Goal: Check status: Check status

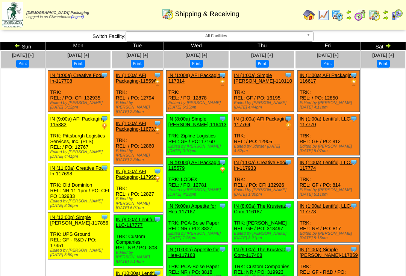
click at [401, 119] on ul at bounding box center [383, 124] width 44 height 113
click at [381, 120] on ul at bounding box center [383, 124] width 44 height 113
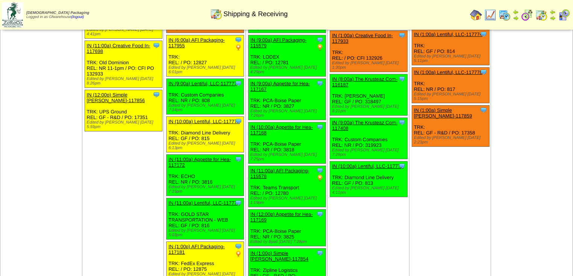
scroll to position [120, 0]
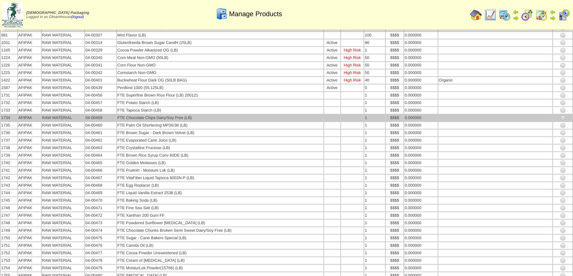
scroll to position [827, 0]
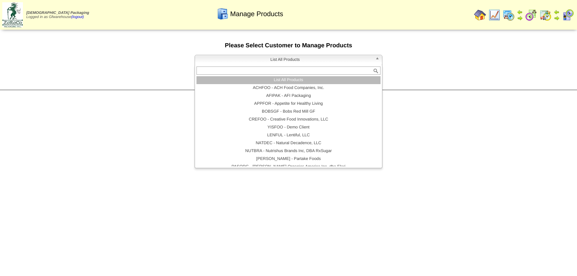
click at [276, 58] on span "List All Products" at bounding box center [285, 59] width 174 height 9
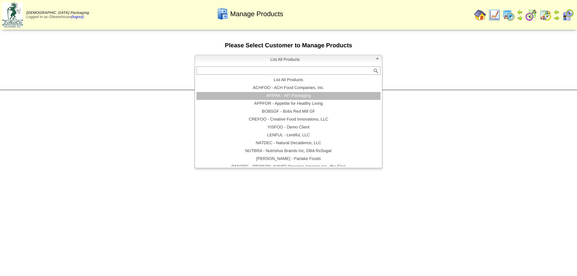
scroll to position [5, 0]
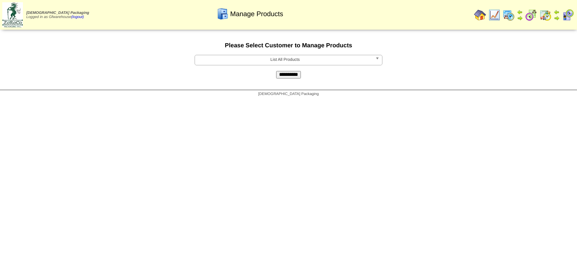
drag, startPoint x: 308, startPoint y: 59, endPoint x: 308, endPoint y: 71, distance: 12.4
click at [308, 59] on span "List All Products" at bounding box center [285, 59] width 174 height 9
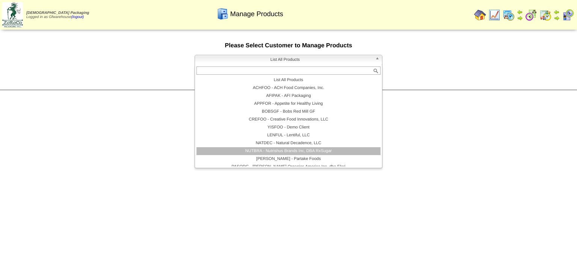
scroll to position [44, 0]
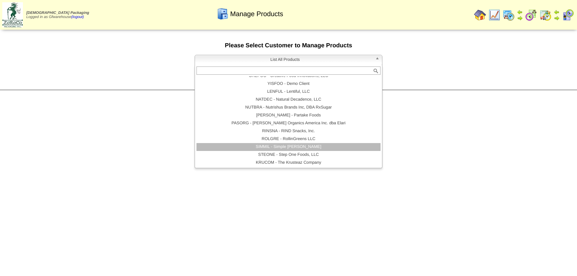
click at [301, 149] on li "SIMMIL - Simple Mills" at bounding box center [289, 147] width 184 height 8
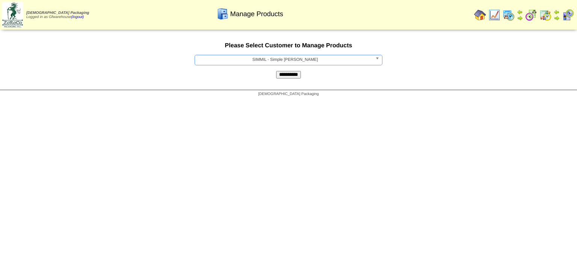
click at [290, 78] on input "**********" at bounding box center [288, 75] width 25 height 8
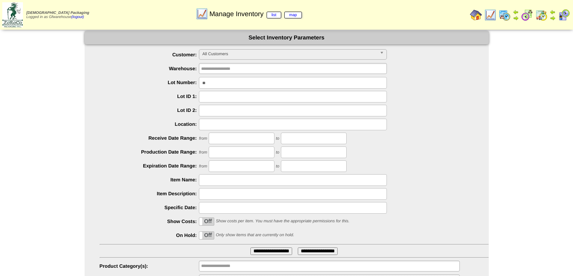
type input "*"
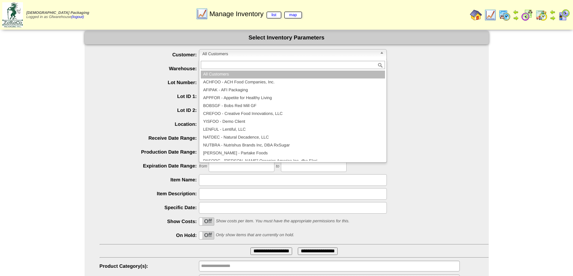
click at [224, 55] on span "All Customers" at bounding box center [289, 54] width 174 height 9
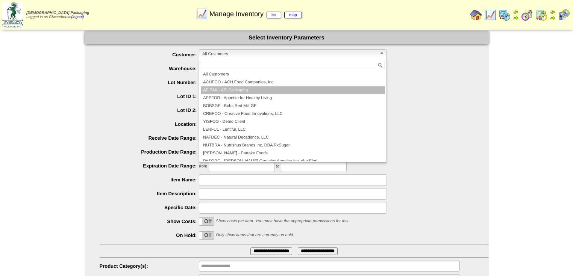
click at [230, 88] on li "AFIPAK - AFI Packaging" at bounding box center [293, 90] width 184 height 8
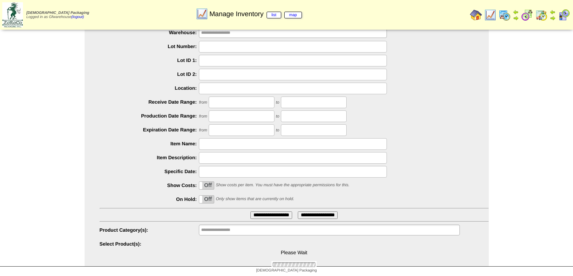
scroll to position [37, 0]
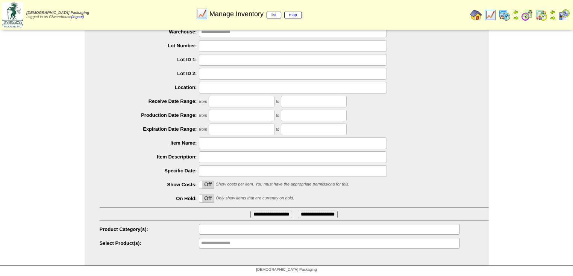
click at [228, 230] on input "text" at bounding box center [225, 229] width 48 height 9
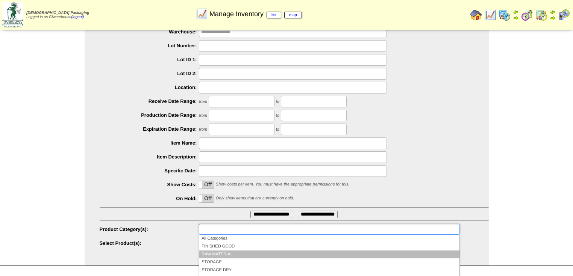
click at [221, 255] on li "RAW MATERIAL" at bounding box center [329, 255] width 260 height 8
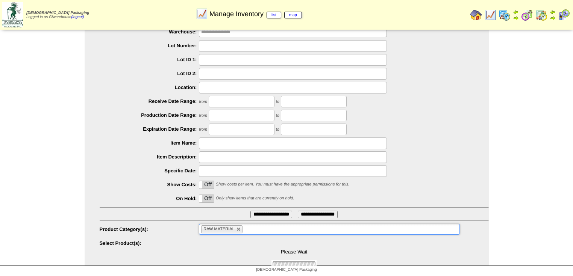
click at [223, 242] on div "Please Wait" at bounding box center [294, 253] width 389 height 30
click at [216, 241] on input "text" at bounding box center [225, 243] width 48 height 9
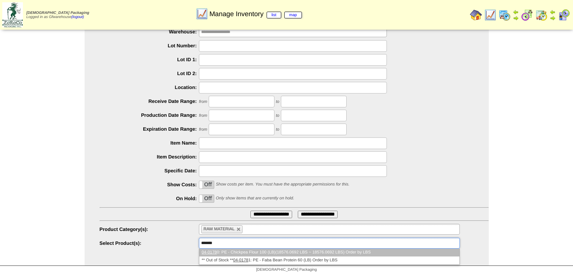
type input "********"
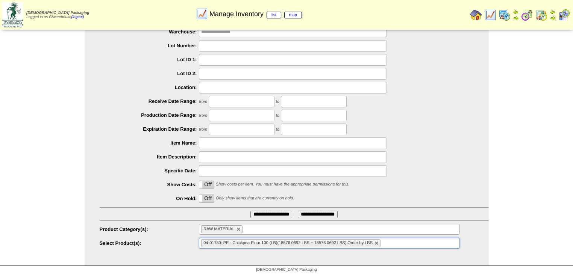
click at [265, 214] on input "**********" at bounding box center [271, 215] width 42 height 8
